Goal: Find specific page/section: Find specific page/section

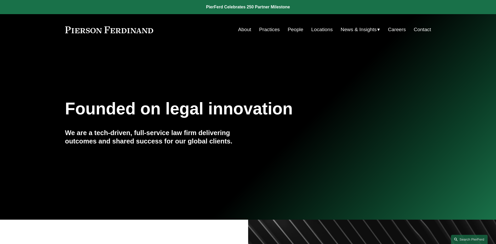
click at [316, 31] on link "Locations" at bounding box center [321, 30] width 21 height 10
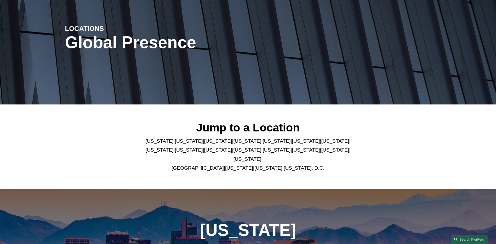
click at [233, 151] on link "New York" at bounding box center [247, 149] width 28 height 5
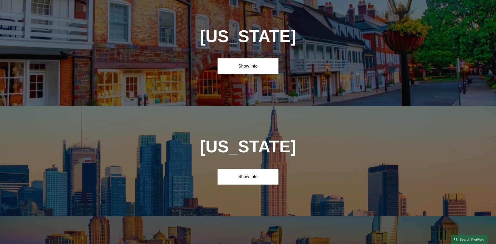
scroll to position [1338, 0]
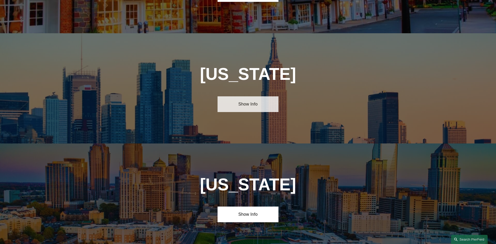
click at [246, 96] on link "Show Info" at bounding box center [247, 104] width 61 height 16
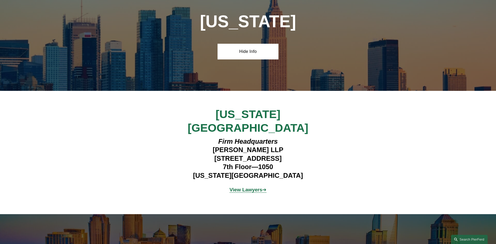
scroll to position [1390, 0]
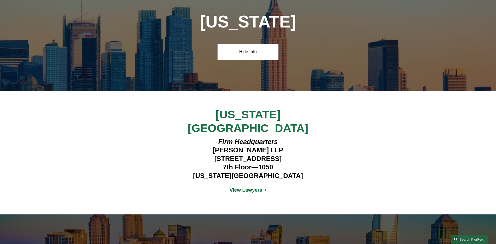
click at [234, 187] on strong "View Lawyers" at bounding box center [245, 189] width 33 height 5
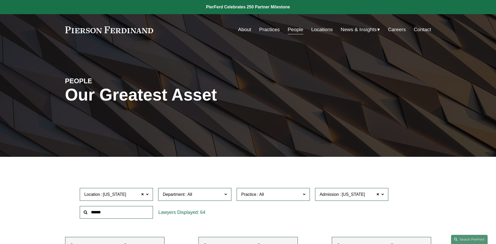
click at [224, 142] on div "PEOPLE Our Greatest Asset" at bounding box center [248, 100] width 496 height 111
click at [241, 30] on link "About" at bounding box center [244, 30] width 13 height 10
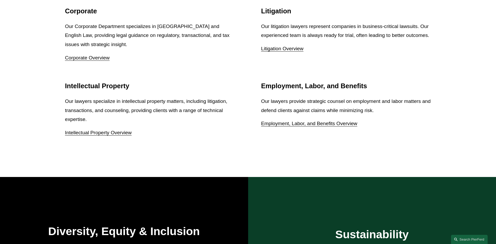
scroll to position [758, 0]
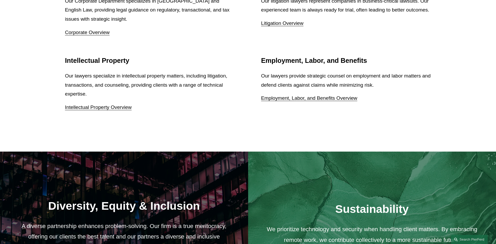
click at [108, 108] on link "Intellectual Property Overview" at bounding box center [98, 106] width 67 height 5
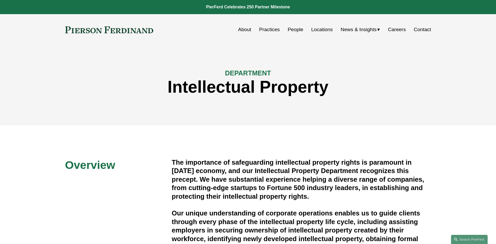
click at [272, 29] on link "Practices" at bounding box center [269, 30] width 21 height 10
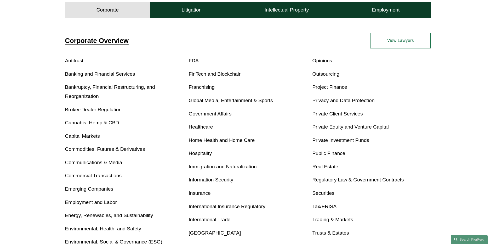
scroll to position [183, 0]
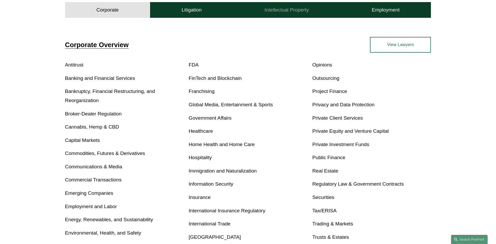
click at [295, 7] on h4 "Intellectual Property" at bounding box center [286, 10] width 44 height 6
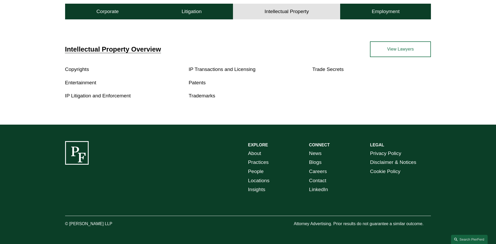
scroll to position [179, 0]
click at [193, 11] on h4 "Litigation" at bounding box center [191, 11] width 20 height 6
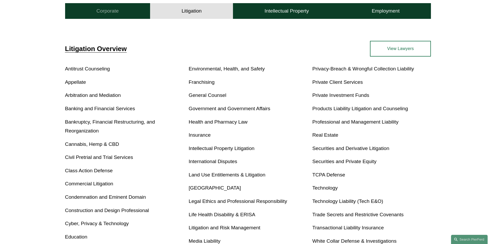
click at [120, 16] on button "Corporate" at bounding box center [107, 11] width 85 height 16
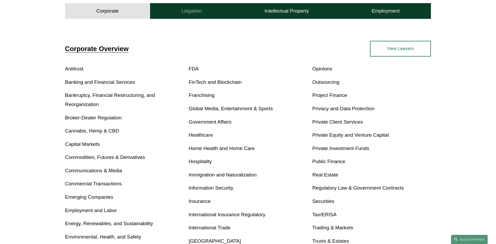
click at [186, 9] on h4 "Litigation" at bounding box center [191, 11] width 20 height 6
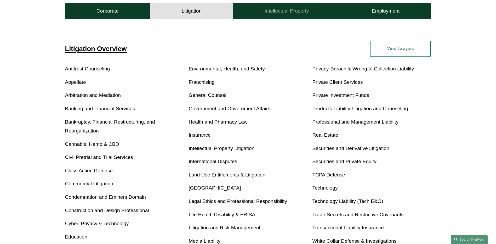
click at [272, 9] on h4 "Intellectual Property" at bounding box center [286, 11] width 44 height 6
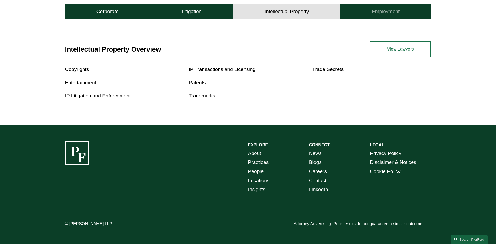
click at [370, 6] on button "Employment" at bounding box center [385, 12] width 91 height 16
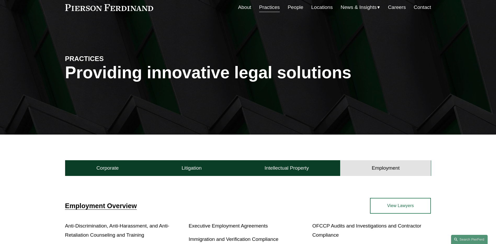
scroll to position [0, 0]
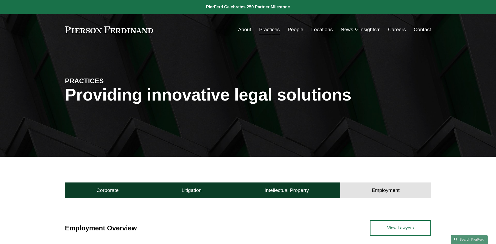
click at [317, 28] on link "Locations" at bounding box center [321, 30] width 21 height 10
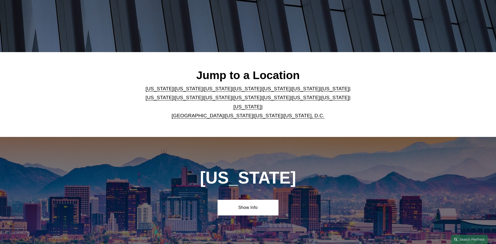
click at [233, 98] on link "[US_STATE]" at bounding box center [247, 97] width 28 height 5
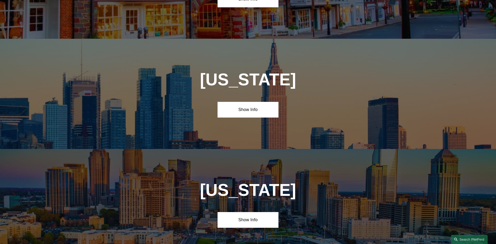
scroll to position [1338, 0]
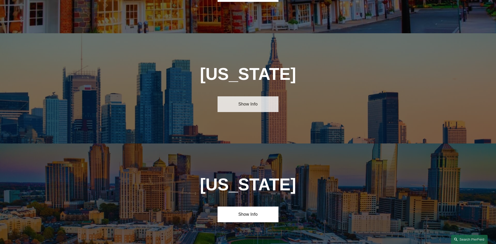
click at [245, 96] on link "Show Info" at bounding box center [247, 104] width 61 height 16
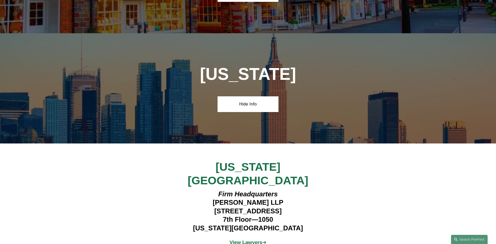
scroll to position [1417, 0]
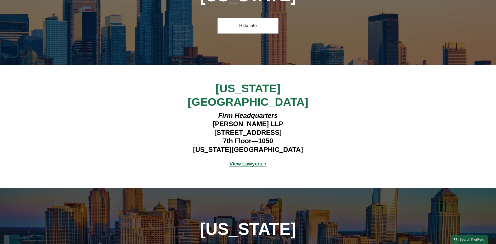
click at [245, 161] on strong "View Lawyers" at bounding box center [245, 163] width 33 height 5
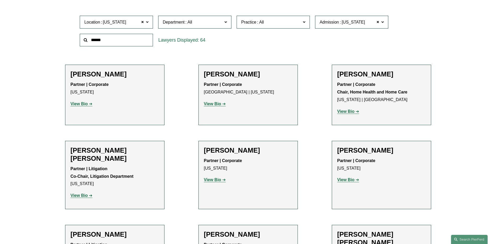
scroll to position [235, 0]
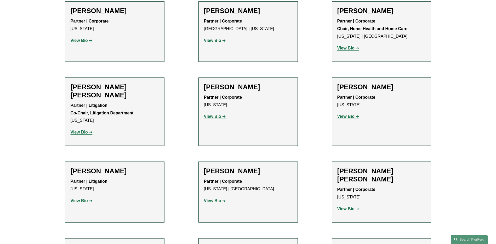
click at [217, 116] on strong "View Bio" at bounding box center [212, 116] width 17 height 4
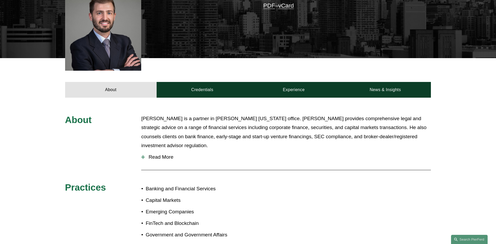
scroll to position [261, 0]
